Goal: Transaction & Acquisition: Book appointment/travel/reservation

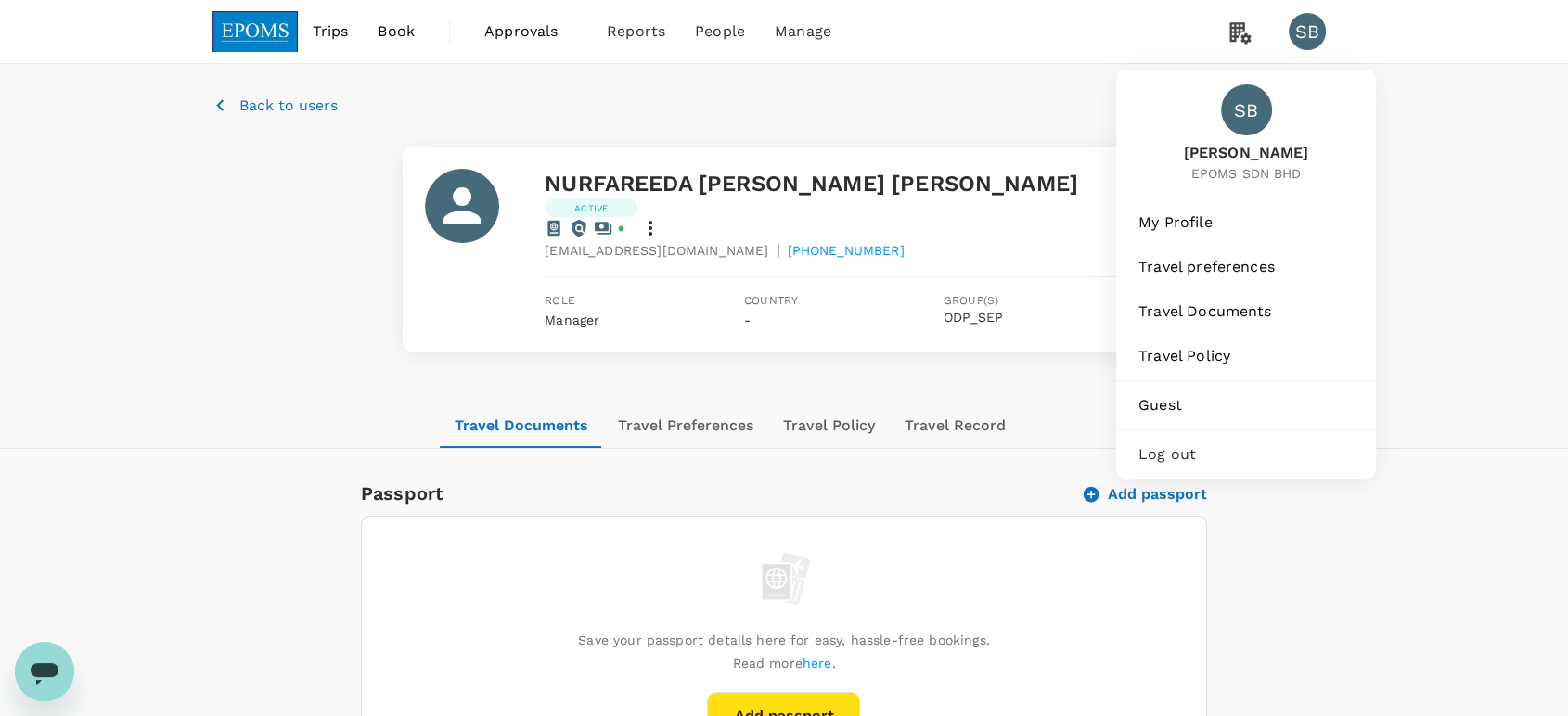
click at [1222, 447] on span "Log out" at bounding box center [1246, 454] width 215 height 22
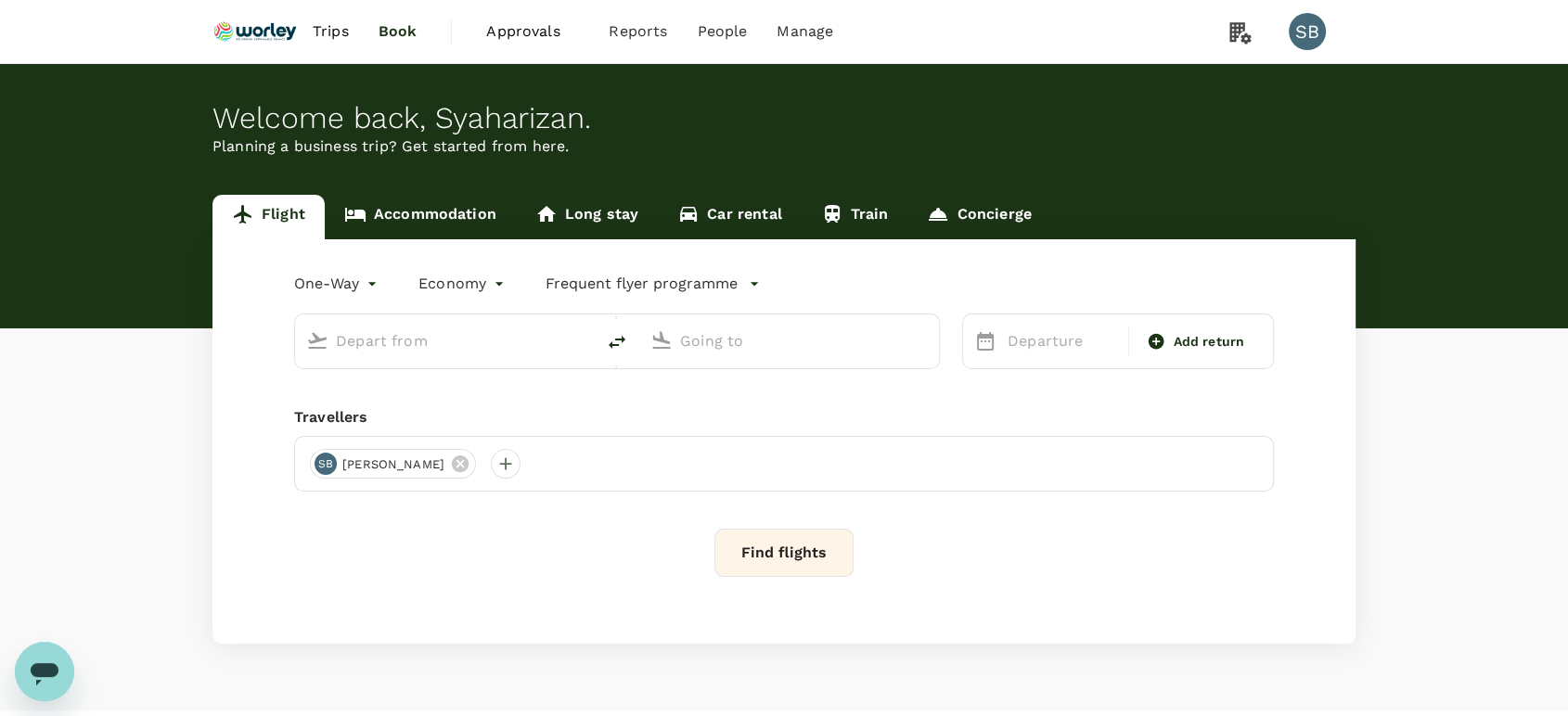
type input "roundtrip"
type input "business"
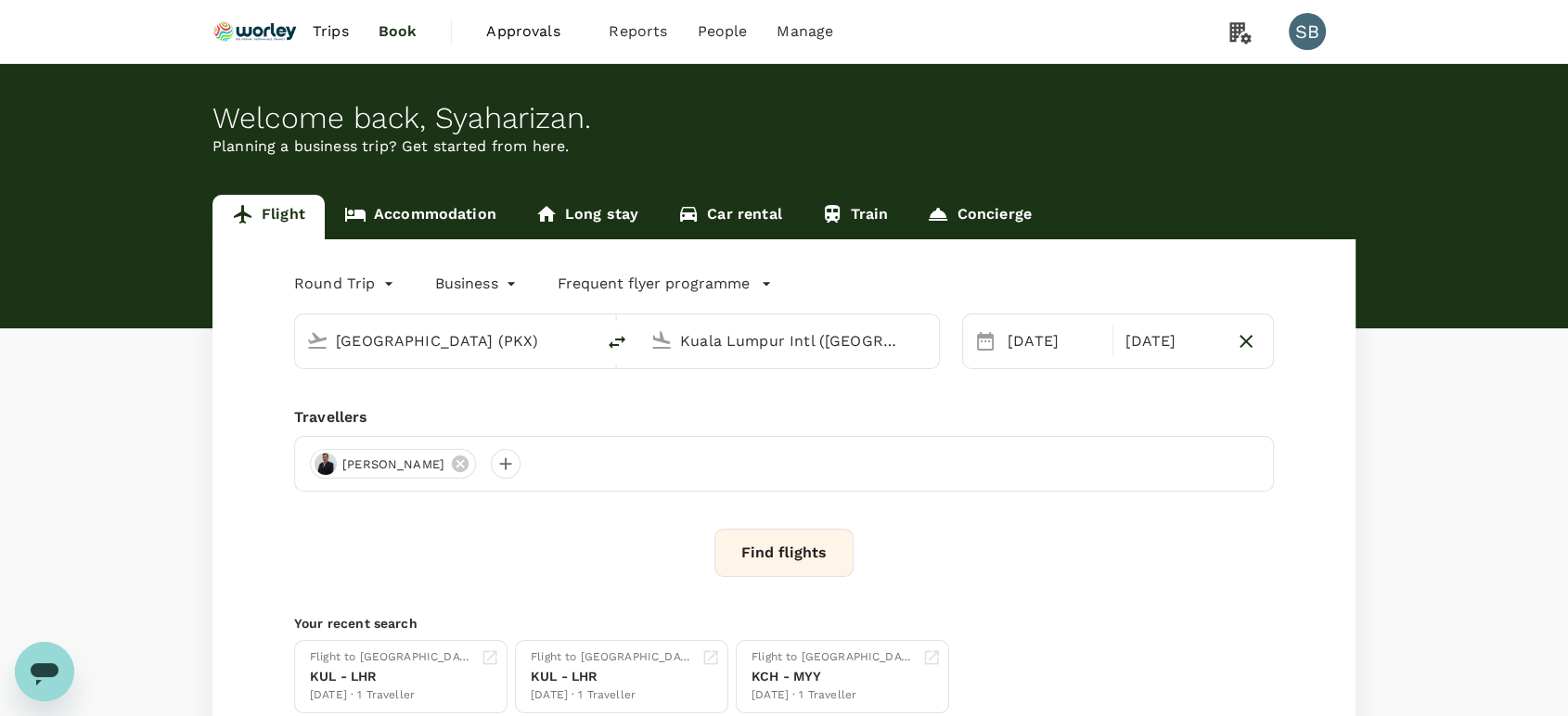
type input "[GEOGRAPHIC_DATA] (PKX)"
type input "Kuala Lumpur Intl ([GEOGRAPHIC_DATA])"
type input "[GEOGRAPHIC_DATA] (PKX)"
type input "Kuala Lumpur Intl ([GEOGRAPHIC_DATA])"
